Goal: Information Seeking & Learning: Learn about a topic

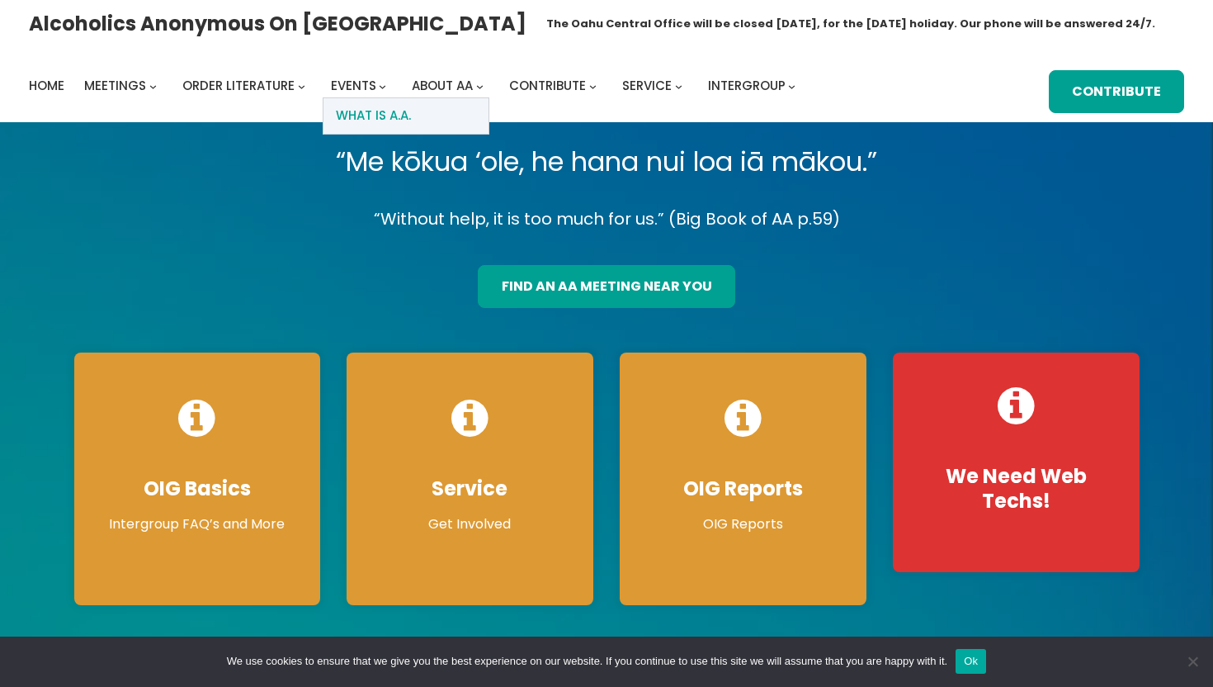
click at [367, 116] on span "What Is A.A." at bounding box center [373, 115] width 75 height 23
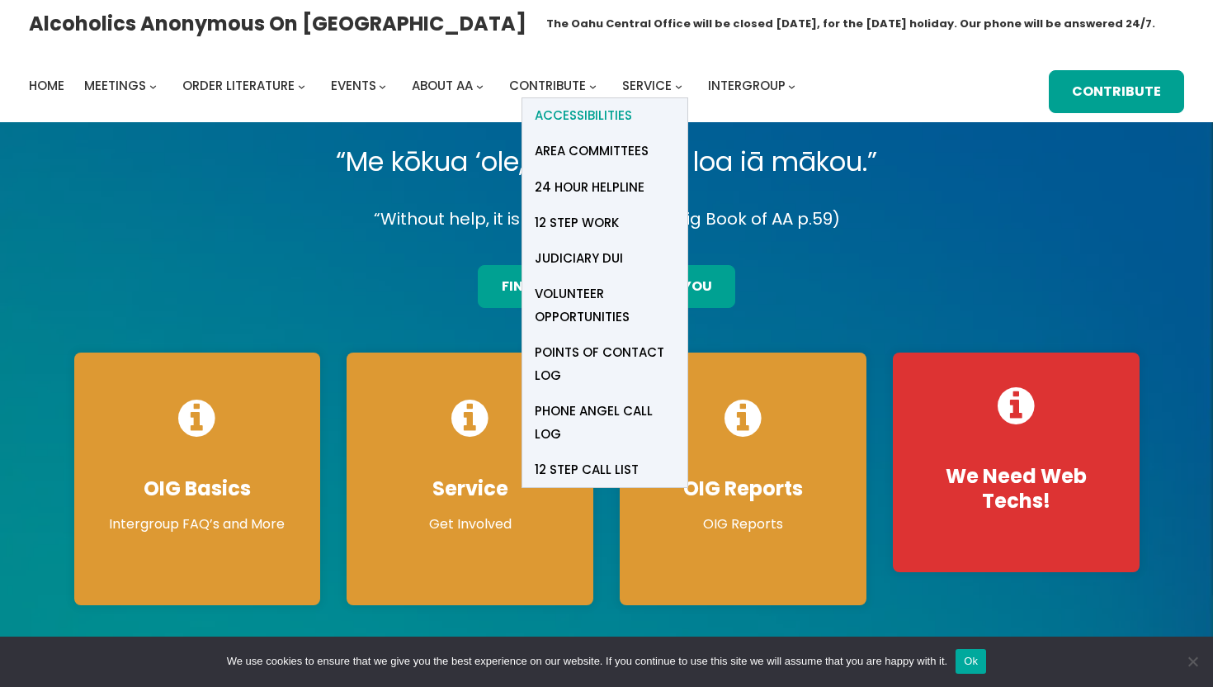
click at [650, 107] on link "Accessibilities" at bounding box center [604, 115] width 165 height 35
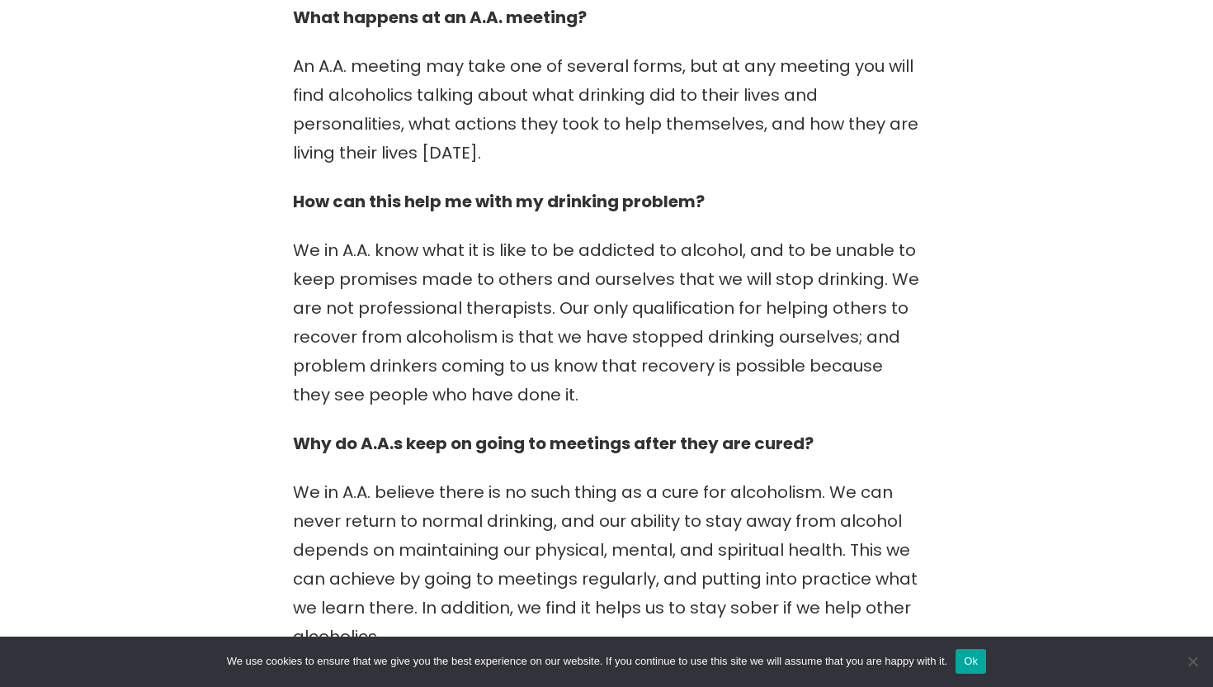
scroll to position [681, 0]
